Goal: Check status: Check status

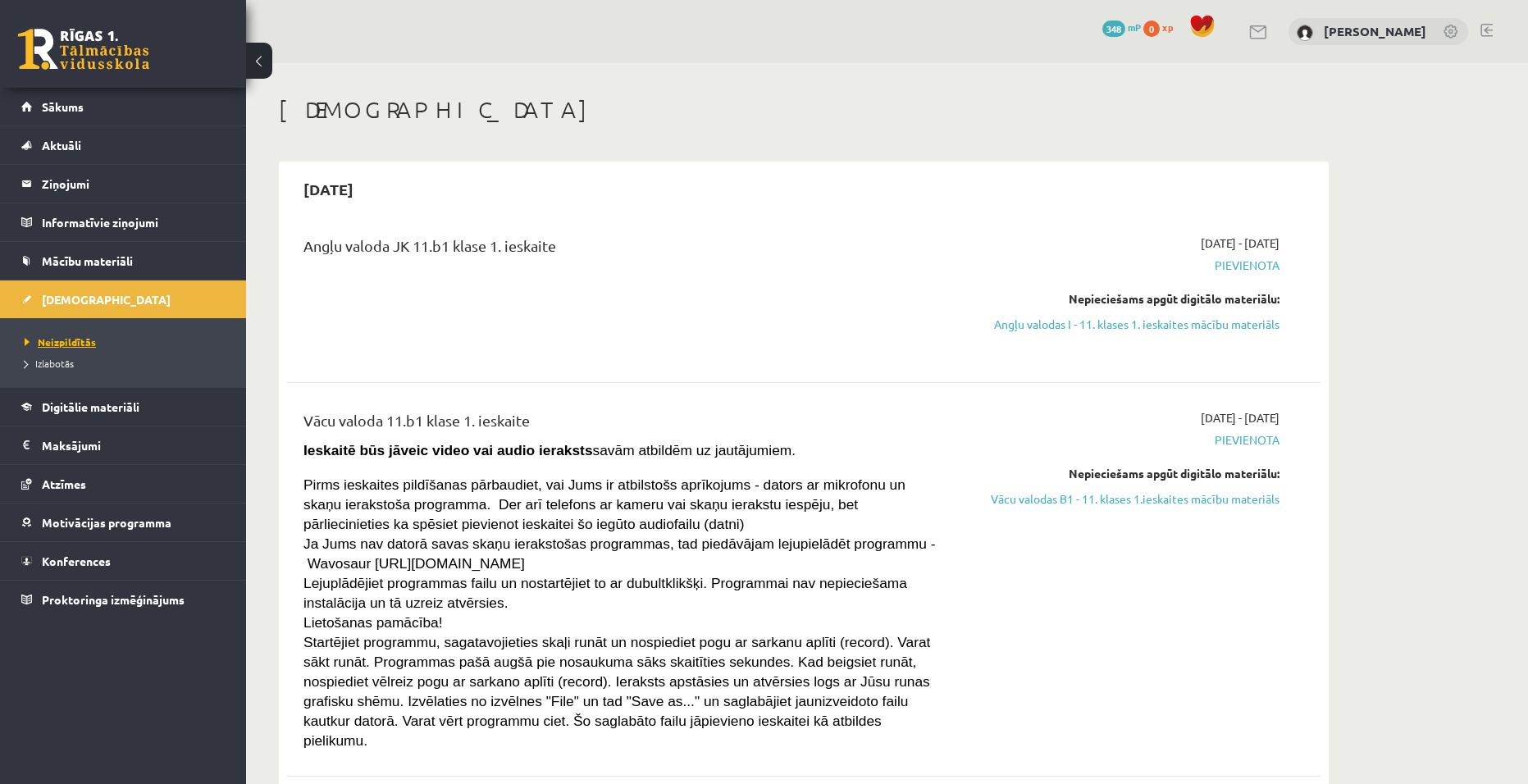
click at [63, 341] on span "Neizpildītās" at bounding box center [60, 342] width 71 height 13
drag, startPoint x: 1112, startPoint y: 31, endPoint x: 1125, endPoint y: 27, distance: 13.6
click at [1115, 31] on div "0 Dāvanas 348 mP 0 xp [PERSON_NAME]" at bounding box center [887, 31] width 1282 height 63
click at [1125, 27] on span "348" at bounding box center [1113, 29] width 23 height 16
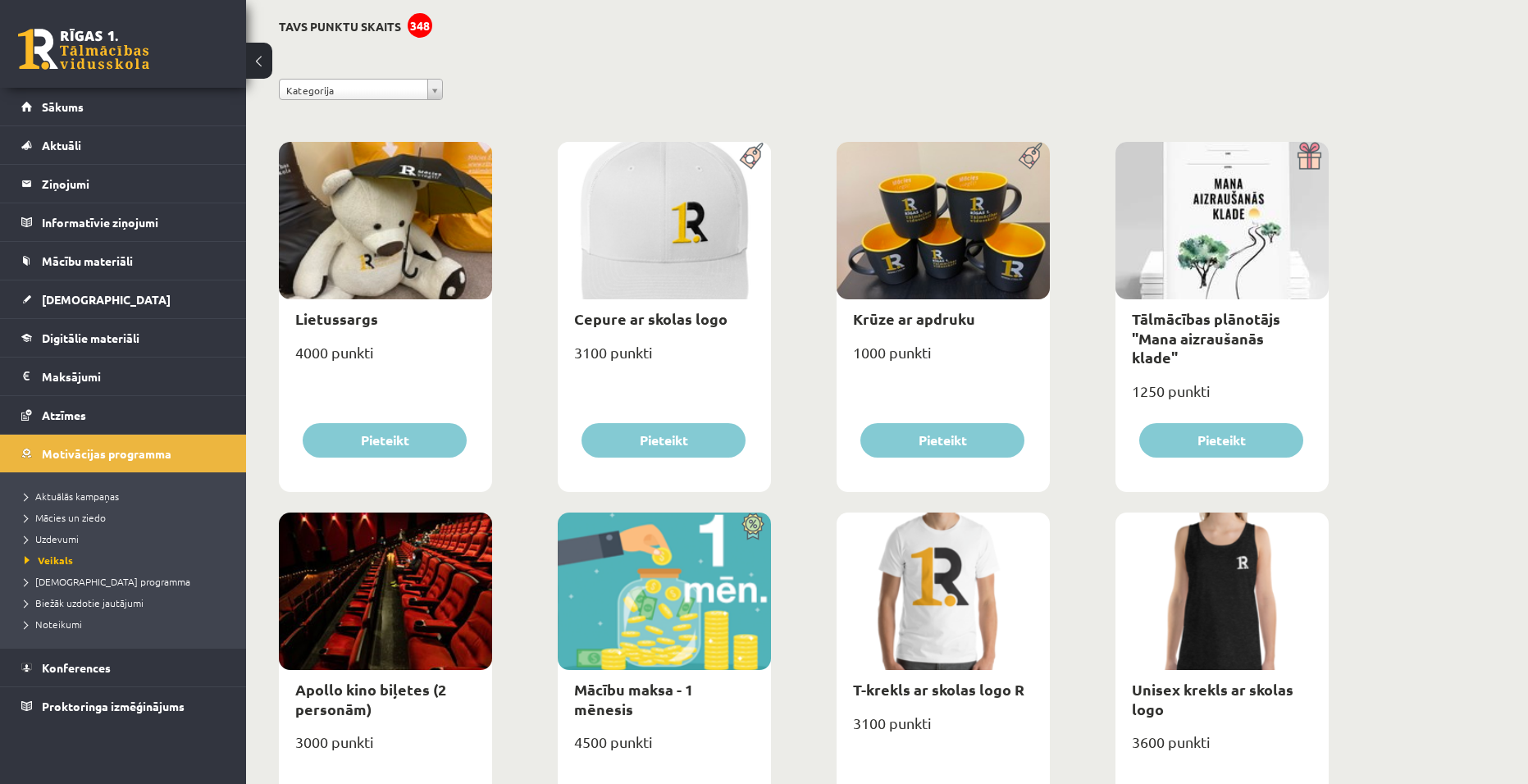
scroll to position [164, 0]
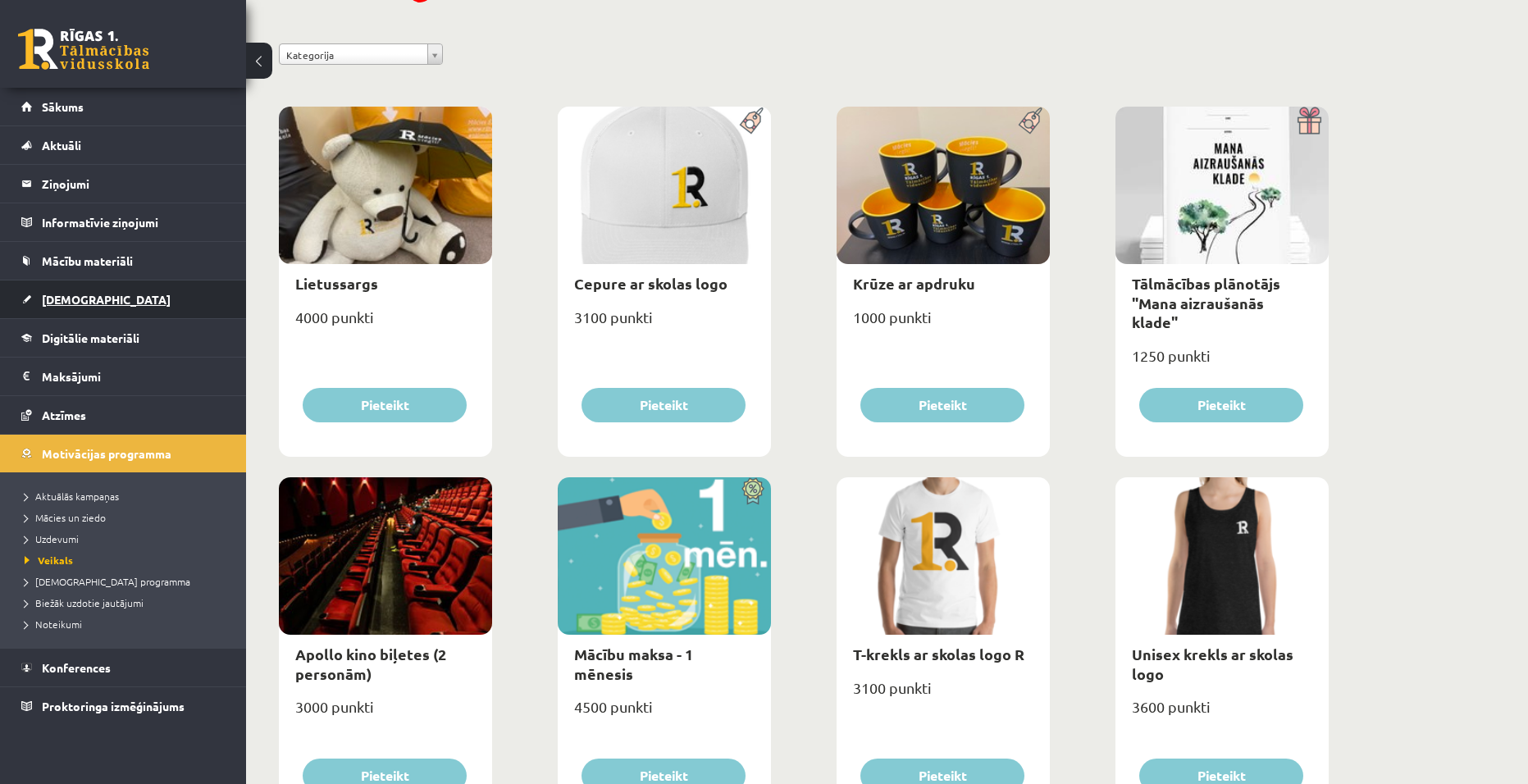
click at [71, 295] on span "[DEMOGRAPHIC_DATA]" at bounding box center [106, 300] width 129 height 15
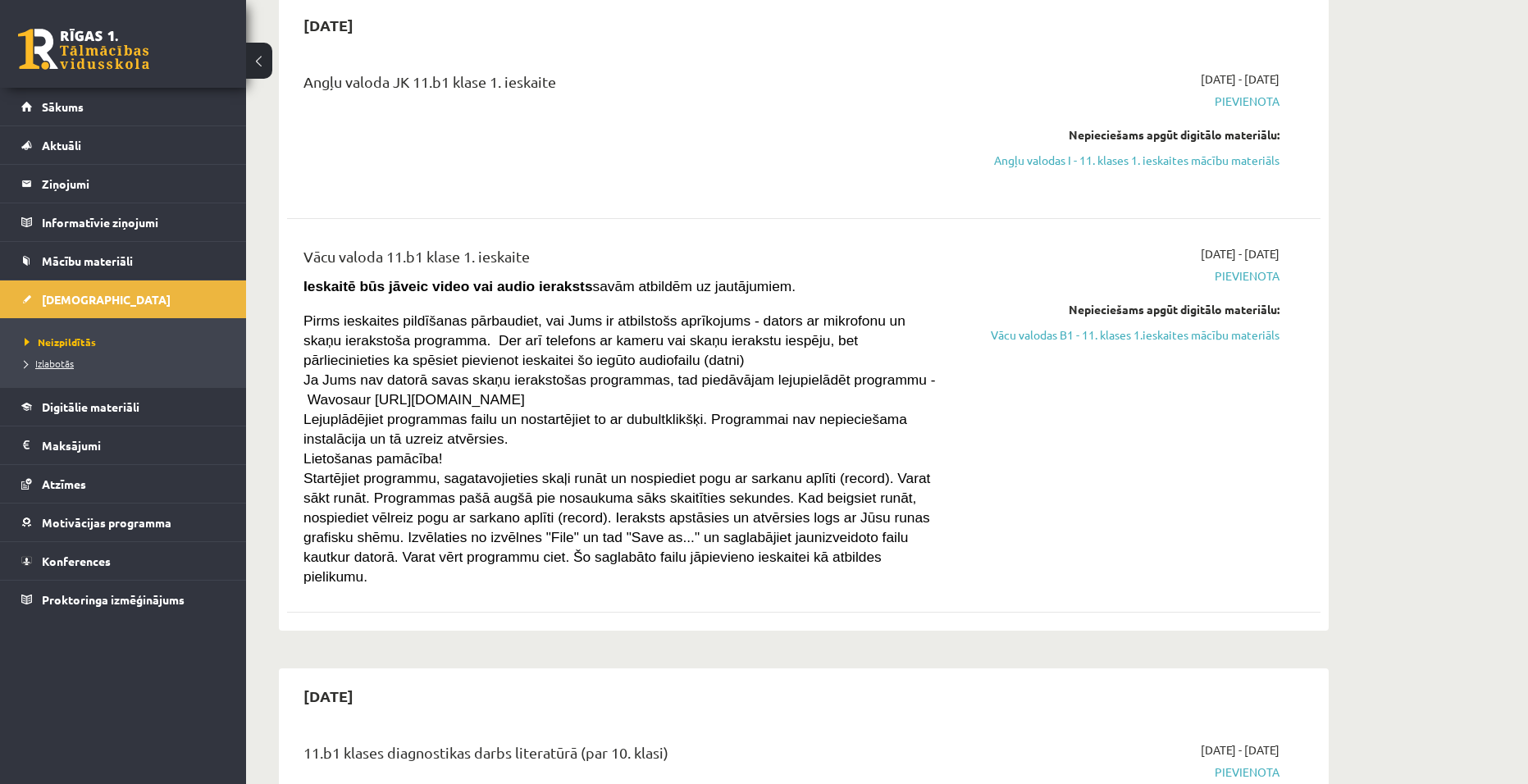
click at [55, 363] on span "Izlabotās" at bounding box center [49, 363] width 49 height 13
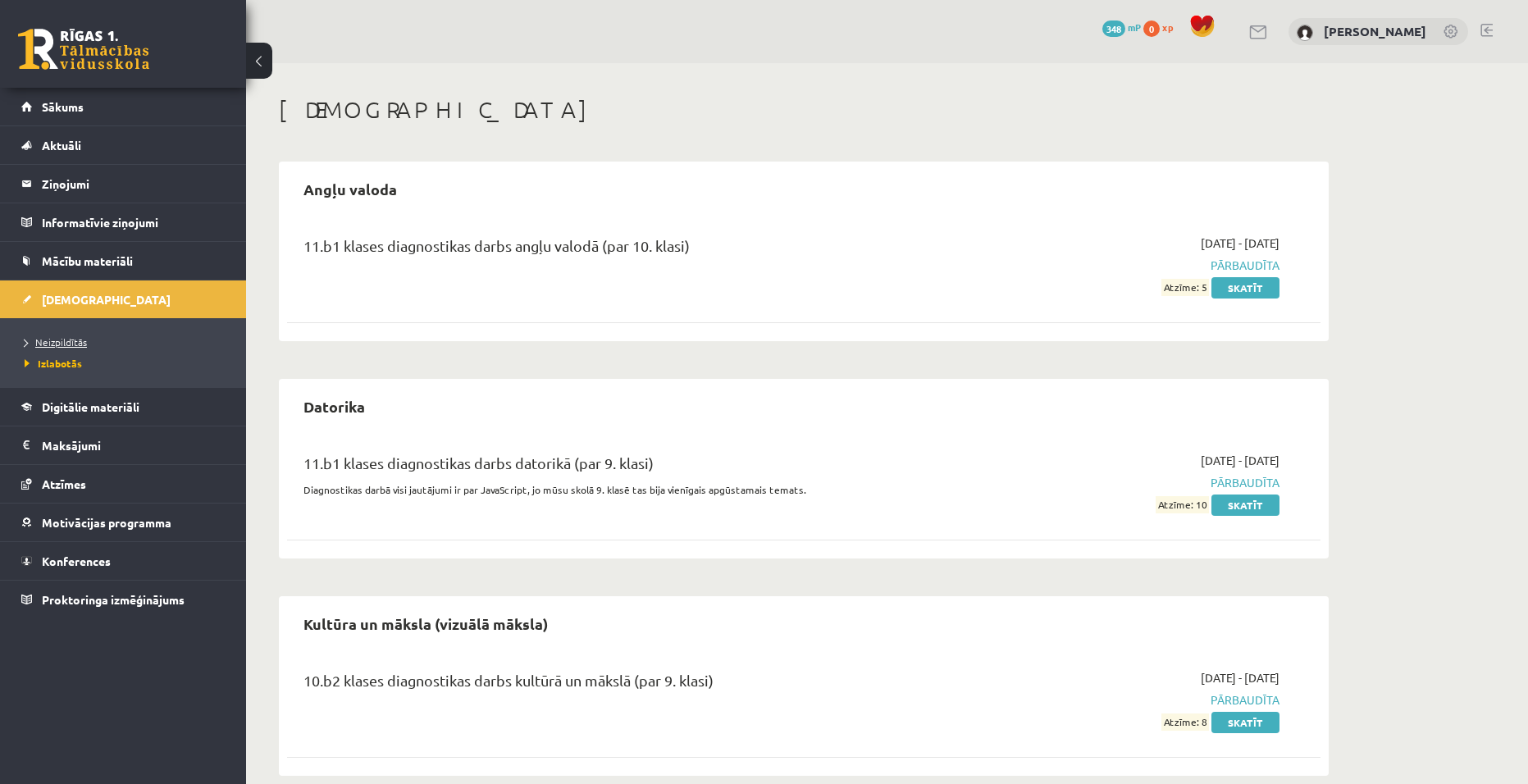
click at [60, 342] on span "Neizpildītās" at bounding box center [56, 342] width 62 height 13
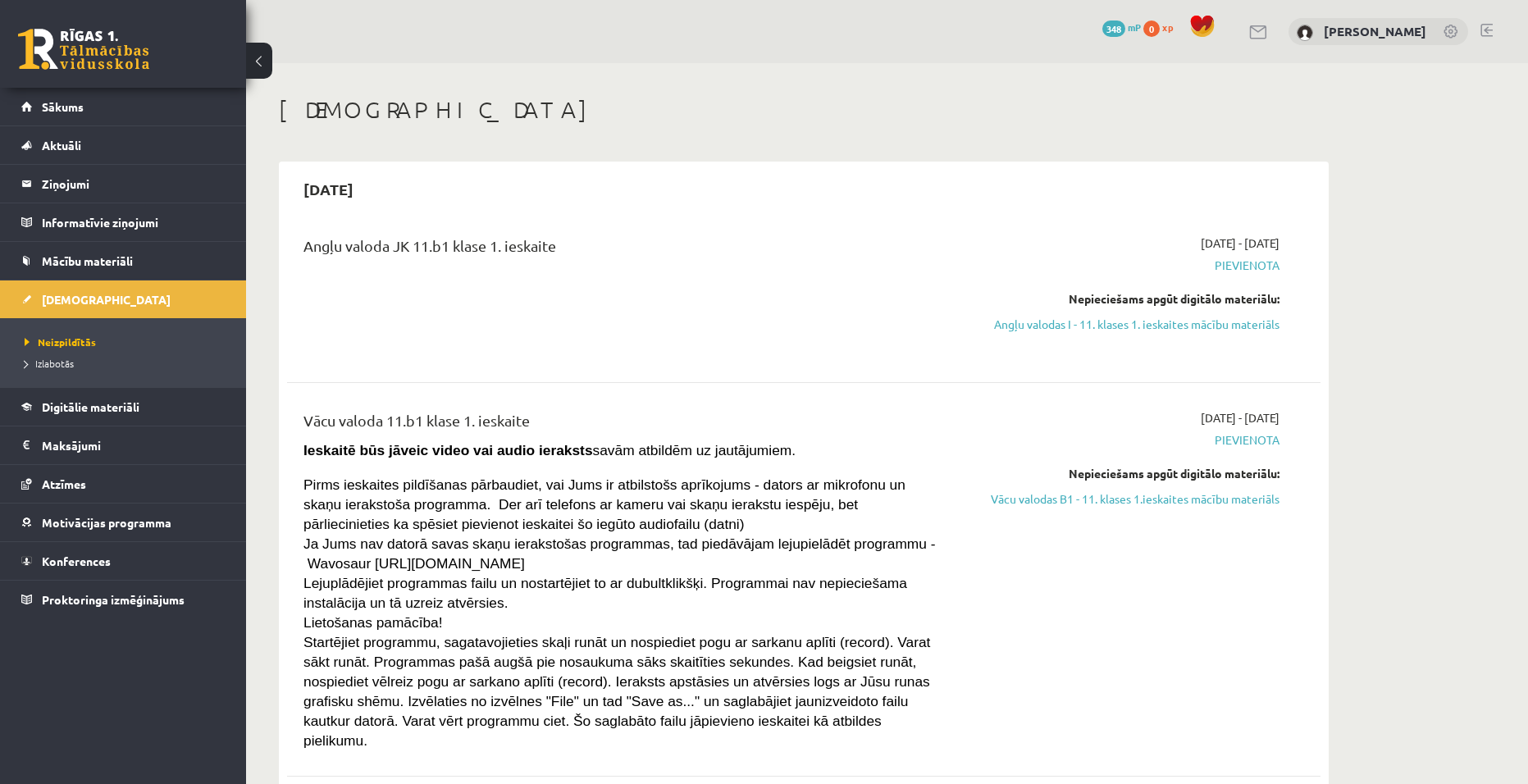
click at [1246, 264] on span "Pievienota" at bounding box center [1125, 265] width 310 height 17
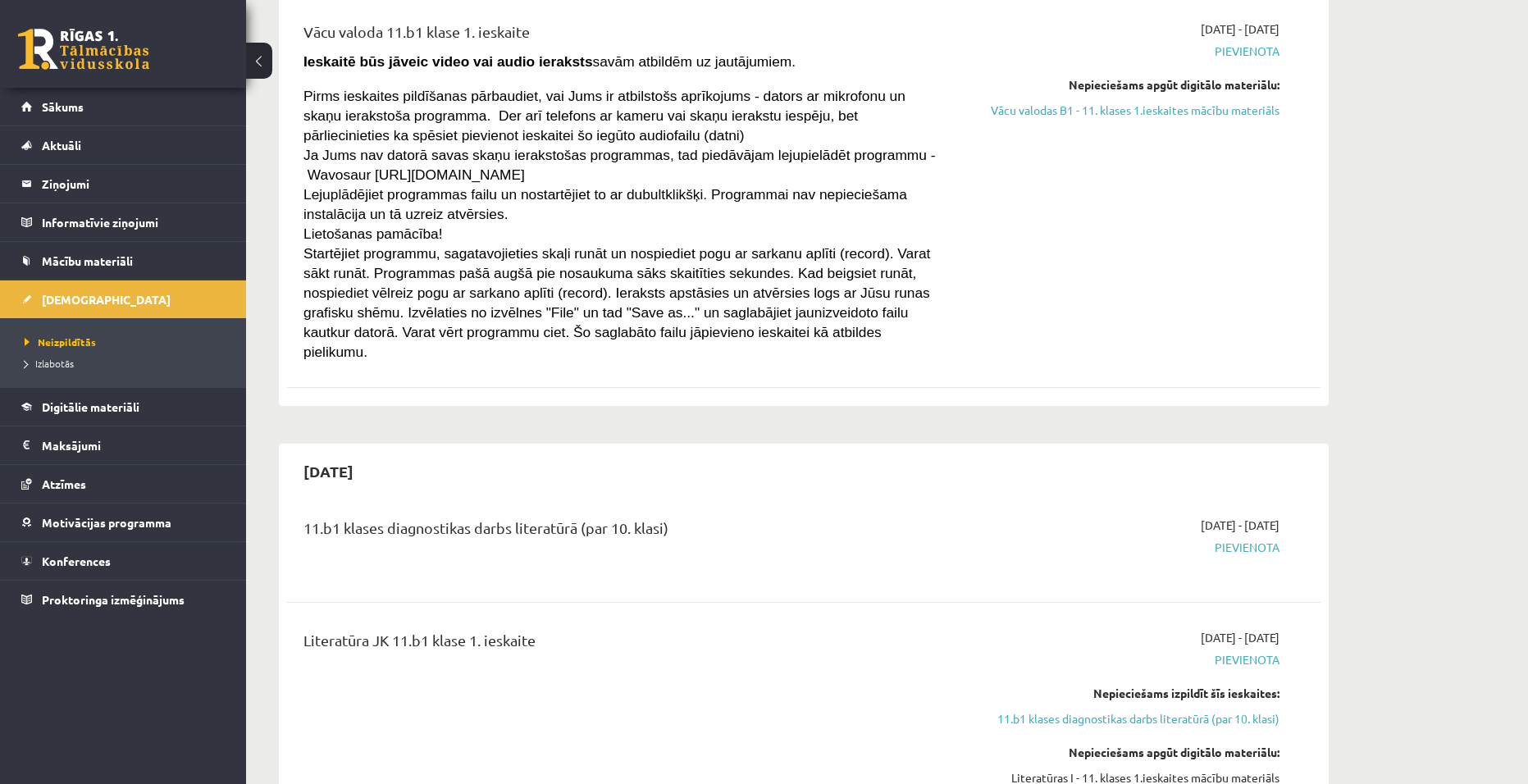
scroll to position [492, 0]
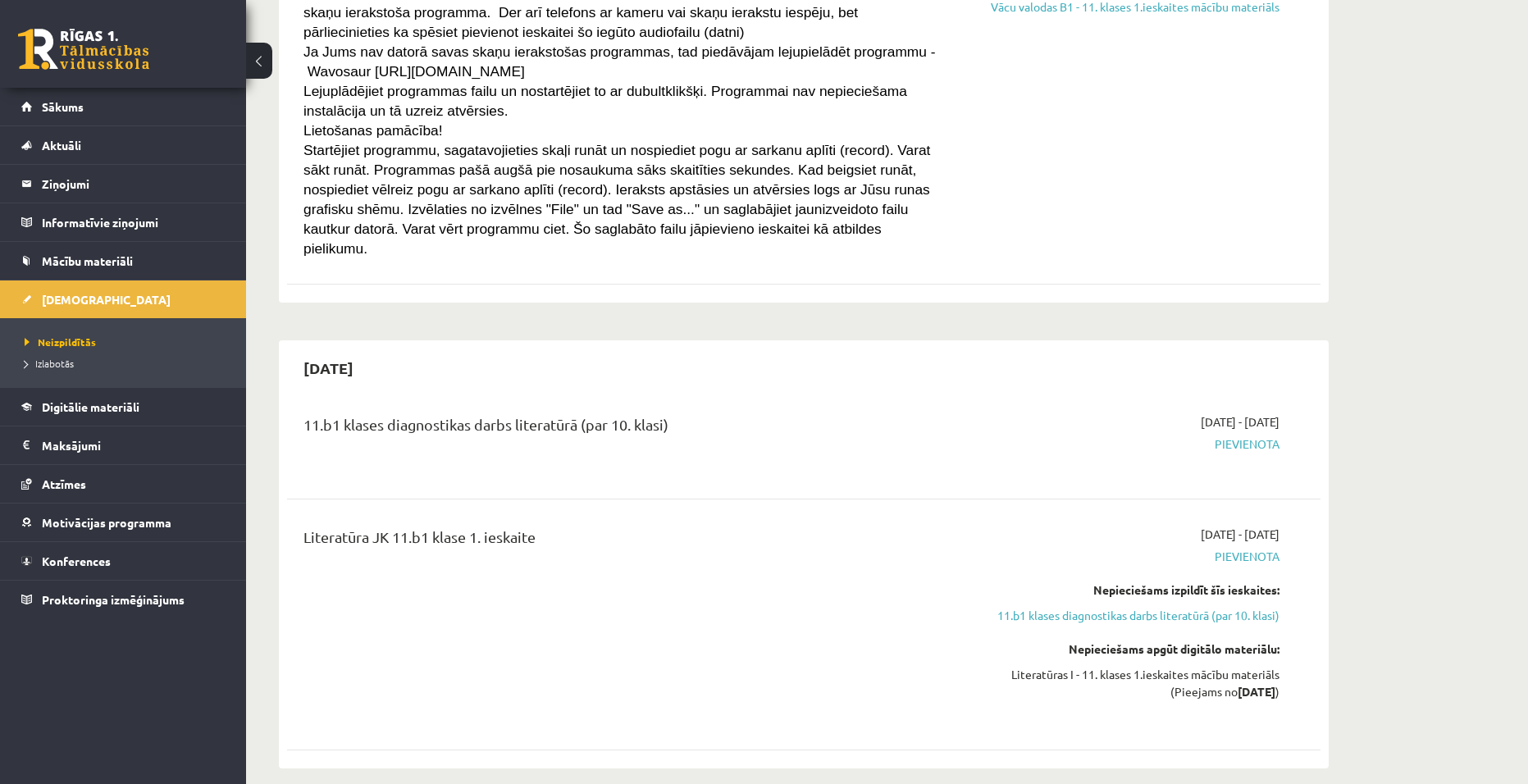
click at [1234, 435] on span "Pievienota" at bounding box center [1125, 443] width 310 height 17
drag, startPoint x: 1212, startPoint y: 423, endPoint x: 1307, endPoint y: 431, distance: 95.3
click at [1301, 430] on div "11.b1 klases diagnostikas darbs literatūrā (par 10. klasi) [DATE] - [DATE] [GEO…" at bounding box center [804, 442] width 1001 height 59
click at [1147, 435] on span "Pievienota" at bounding box center [1125, 443] width 310 height 17
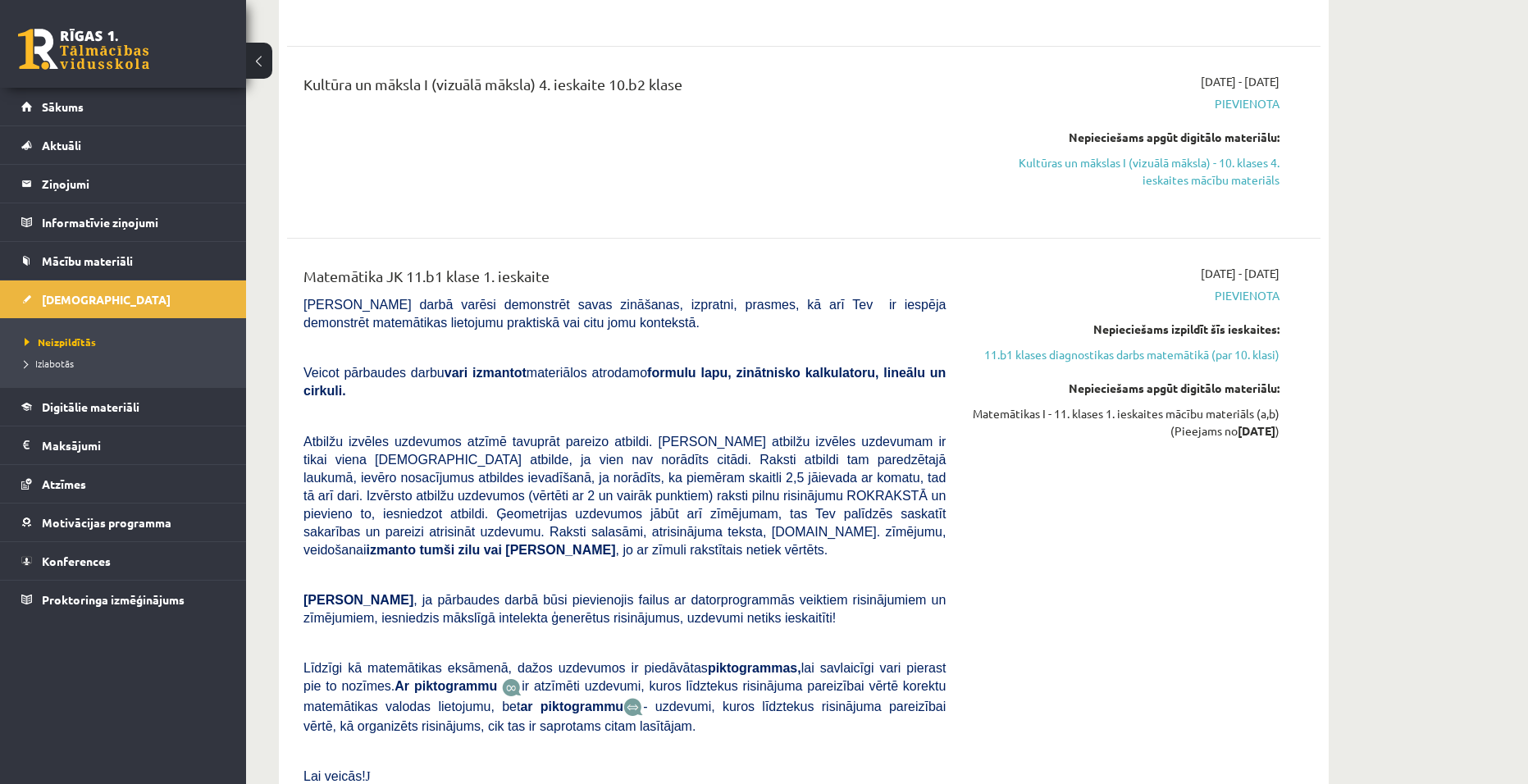
scroll to position [4592, 0]
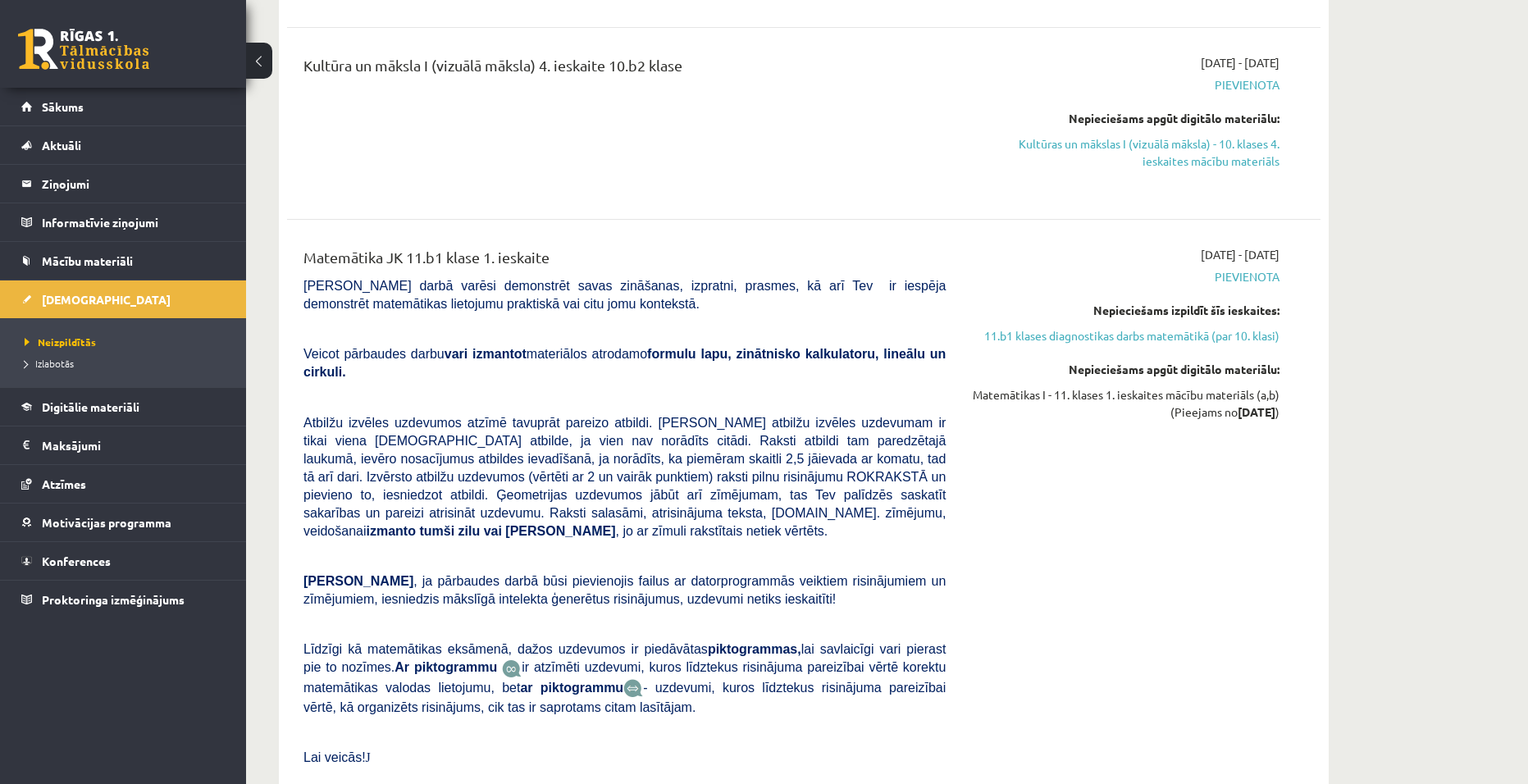
click at [1004, 724] on div "[DATE] - [DATE] [GEOGRAPHIC_DATA] Nepieciešams izpildīt šīs ieskaites: 11.b1 kl…" at bounding box center [1125, 523] width 334 height 554
